Goal: Task Accomplishment & Management: Manage account settings

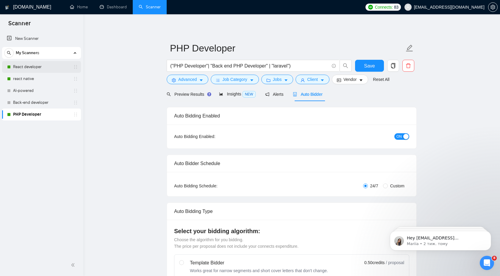
click at [51, 65] on link "React developer" at bounding box center [41, 67] width 57 height 12
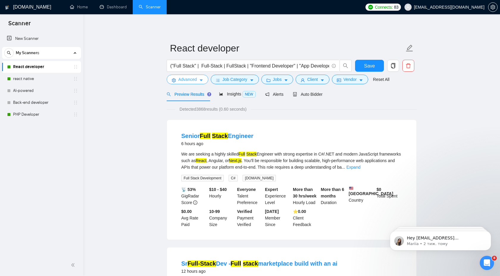
click at [201, 83] on button "Advanced" at bounding box center [188, 80] width 42 height 10
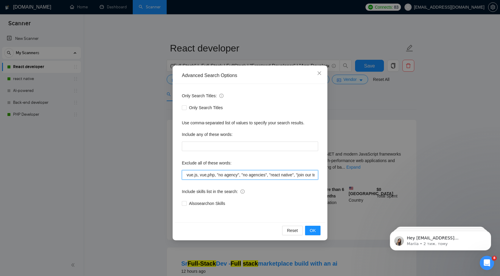
scroll to position [0, 236]
drag, startPoint x: 213, startPoint y: 174, endPoint x: 324, endPoint y: 174, distance: 110.5
click at [324, 174] on div "Only Search Titles: Only Search Titles Use comma-separated list of values to sp…" at bounding box center [250, 153] width 151 height 139
click at [296, 174] on input "blockchain, go, ceo, qa, manual qa, unreal engine, .net, c#, c+, c++, wordpress…" at bounding box center [250, 175] width 136 height 10
click at [296, 178] on input "blockchain, go, ceo, qa, manual qa, unreal engine, .net, c#, c+, c++, wordpress…" at bounding box center [250, 175] width 136 height 10
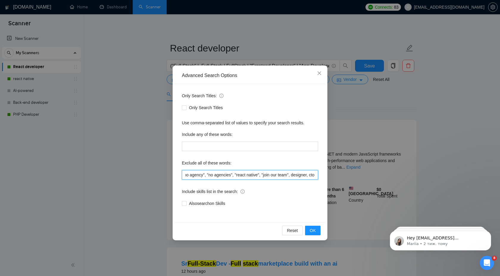
scroll to position [0, 0]
drag, startPoint x: 294, startPoint y: 175, endPoint x: 93, endPoint y: 176, distance: 201.9
click at [92, 176] on div "Advanced Search Options Only Search Titles: Only Search Titles Use comma-separa…" at bounding box center [250, 138] width 500 height 276
click at [318, 75] on icon "close" at bounding box center [320, 73] width 4 height 4
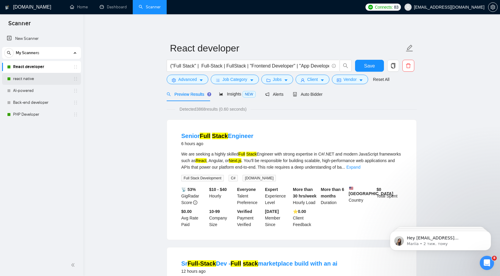
click at [46, 83] on link "react native" at bounding box center [41, 79] width 57 height 12
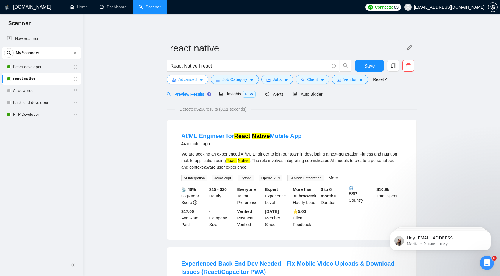
click at [202, 83] on button "Advanced" at bounding box center [188, 80] width 42 height 10
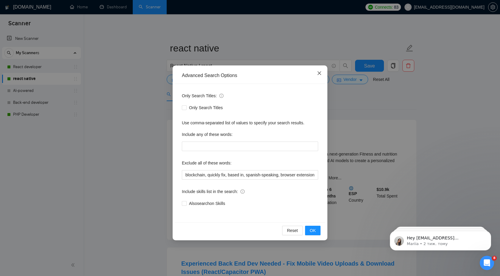
click at [316, 74] on span "Close" at bounding box center [319, 73] width 16 height 16
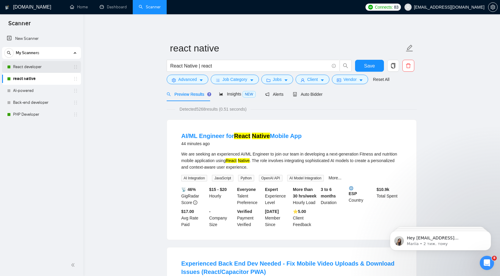
click at [49, 69] on link "React developer" at bounding box center [41, 67] width 57 height 12
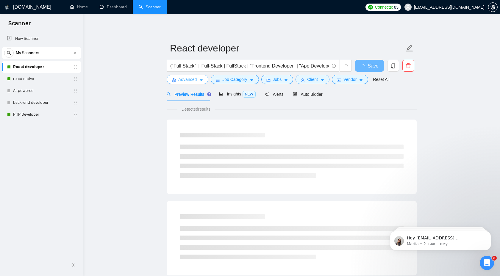
click at [204, 83] on button "Advanced" at bounding box center [188, 80] width 42 height 10
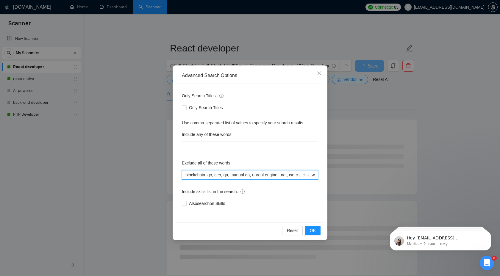
click at [225, 177] on input "blockchain, go, ceo, qa, manual qa, unreal engine, .net, c#, c+, c++, wordpress…" at bounding box center [250, 175] width 136 height 10
drag, startPoint x: 232, startPoint y: 177, endPoint x: 359, endPoint y: 183, distance: 127.3
click at [359, 183] on div "Advanced Search Options Only Search Titles: Only Search Titles Use comma-separa…" at bounding box center [250, 138] width 500 height 276
click at [281, 176] on input "blockchain, go, ceo, qa, manual qa, unreal engine, .net, c#, c+, c++, wordpress…" at bounding box center [250, 175] width 136 height 10
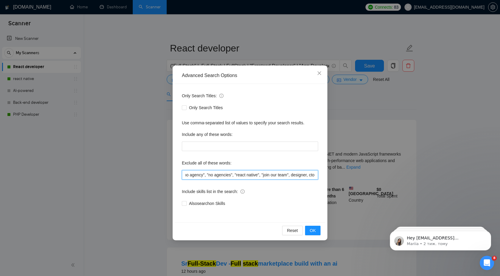
click at [291, 175] on input "blockchain, go, ceo, qa, manual qa, unreal engine, .net, c#, c+, c++, wordpress…" at bounding box center [250, 175] width 136 height 10
click at [316, 176] on input "blockchain, go, ceo, qa, manual qa, unreal engine, .net, c#, c+, c++, wordpress…" at bounding box center [250, 175] width 136 height 10
click at [303, 175] on input "blockchain, go, ceo, qa, manual qa, unreal engine, .net, c#, c+, c++, wordpress…" at bounding box center [250, 175] width 136 height 10
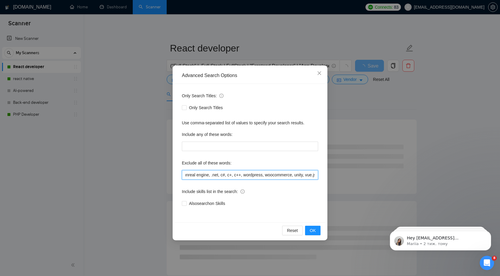
scroll to position [0, 0]
drag, startPoint x: 311, startPoint y: 176, endPoint x: 164, endPoint y: 174, distance: 147.4
click at [163, 174] on div "Advanced Search Options Only Search Titles: Only Search Titles Use comma-separa…" at bounding box center [250, 138] width 500 height 276
click at [188, 176] on input "blockchain, go, ceo, qa, manual qa, unreal engine, .net, c#, c+, c++, wordpress…" at bounding box center [250, 175] width 136 height 10
click at [186, 175] on input "blockchain, go, ceo, qa, manual qa, unreal engine, .net, c#, c+, c++, wordpress…" at bounding box center [250, 175] width 136 height 10
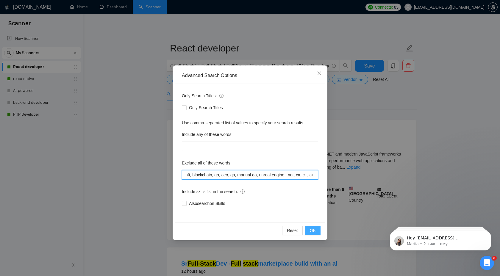
type input "nft, blockchain, go, ceo, qa, manual qa, unreal engine, .net, c#, c+, c++, word…"
click at [312, 230] on span "OK" at bounding box center [313, 230] width 6 height 7
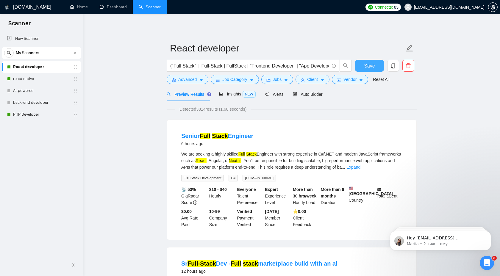
click at [379, 67] on button "Save" at bounding box center [369, 66] width 29 height 12
click at [205, 82] on button "Advanced" at bounding box center [188, 80] width 42 height 10
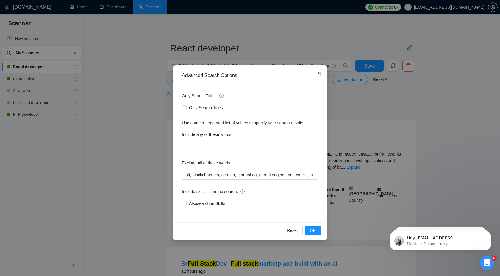
click at [318, 75] on icon "close" at bounding box center [319, 73] width 5 height 5
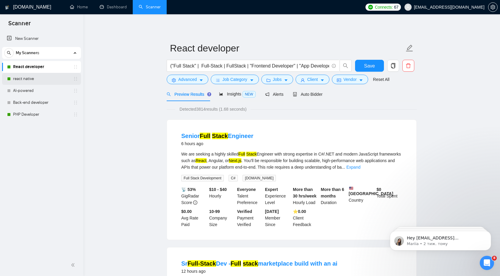
click at [51, 77] on link "react native" at bounding box center [41, 79] width 57 height 12
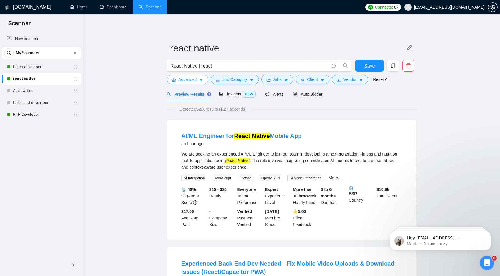
click at [202, 82] on icon "caret-down" at bounding box center [201, 80] width 4 height 4
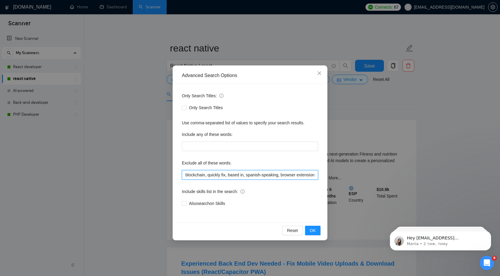
click at [185, 174] on input "blockchain, quickly fix, based in, spanish-speaking, browser extension, [DATE],…" at bounding box center [250, 175] width 136 height 10
type input "crypto, nft, blockchain, quickly fix, based in, spanish-speaking, browser exten…"
click at [310, 230] on span "OK" at bounding box center [313, 230] width 6 height 7
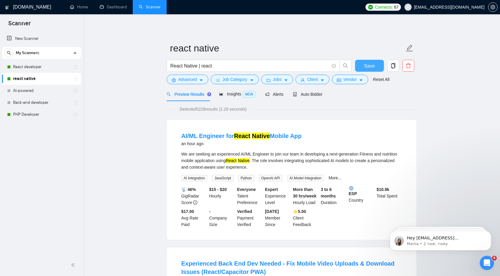
click at [375, 64] on button "Save" at bounding box center [369, 66] width 29 height 12
click at [50, 118] on link "PHP Developer" at bounding box center [41, 115] width 57 height 12
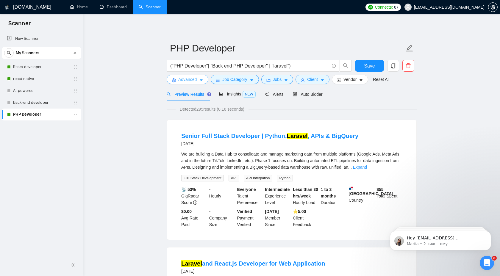
click at [202, 82] on icon "caret-down" at bounding box center [201, 80] width 4 height 4
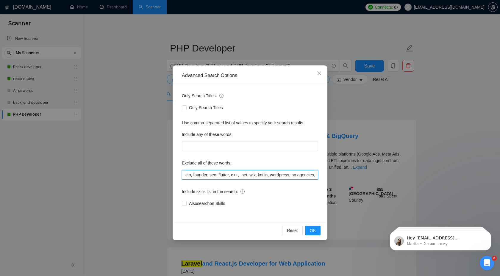
click at [185, 173] on input "cto, founder, seo, flutter, c++, .net, wix, kotlin, wordpress, no agencies, uni…" at bounding box center [250, 175] width 136 height 10
type input "crypto, nft, blockchain, cto, founder, seo, flutter, c++, .net, wix, kotlin, wo…"
click at [316, 232] on button "OK" at bounding box center [312, 231] width 15 height 10
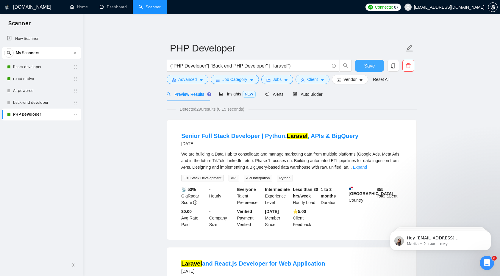
click at [378, 63] on button "Save" at bounding box center [369, 66] width 29 height 12
